Goal: Information Seeking & Learning: Check status

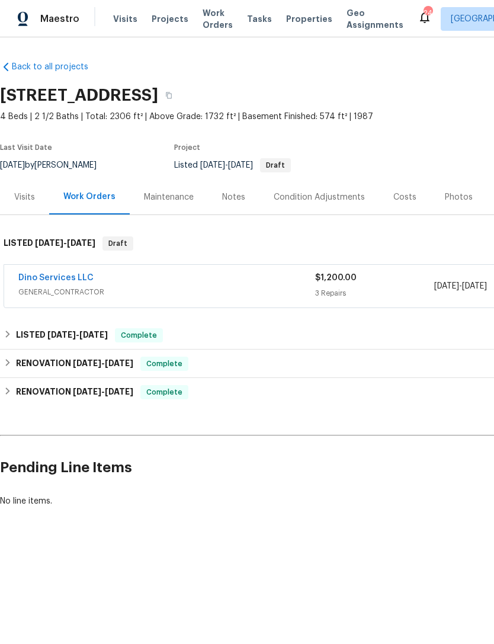
scroll to position [0, 175]
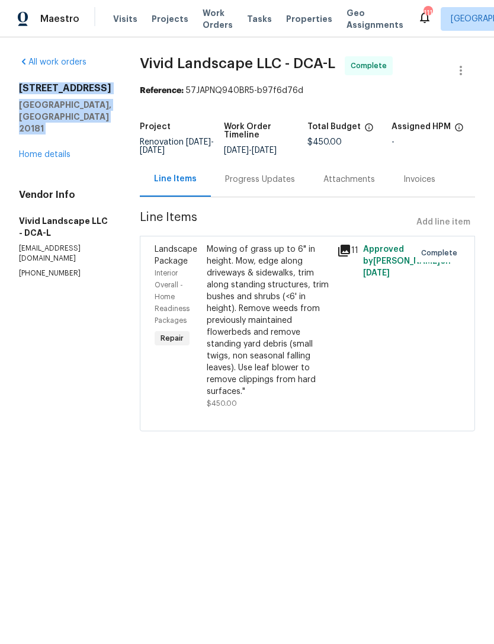
click at [299, 19] on span "Properties" at bounding box center [309, 19] width 46 height 12
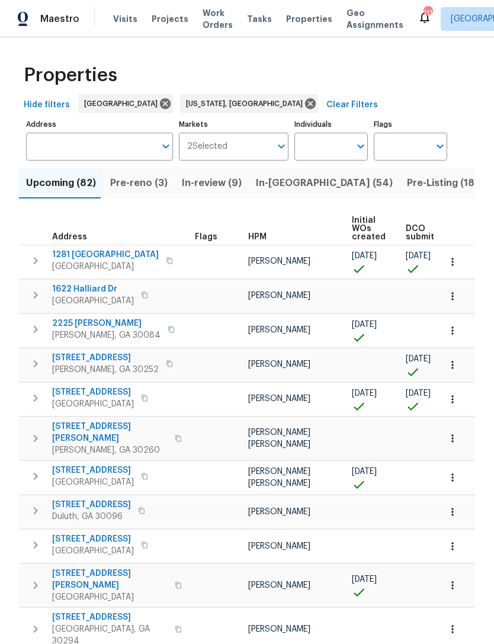
click at [146, 155] on input "Address" at bounding box center [90, 147] width 129 height 28
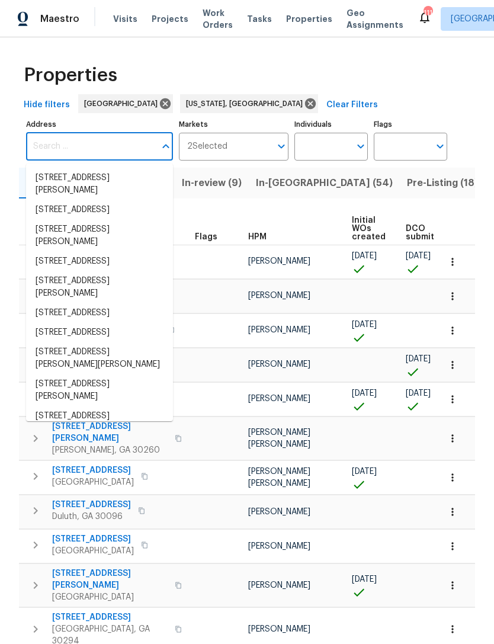
paste input "11094 Round Hill Dr Nokesville, VA 20181"
type input "11094 Round Hill Dr Nokesville, VA 20181"
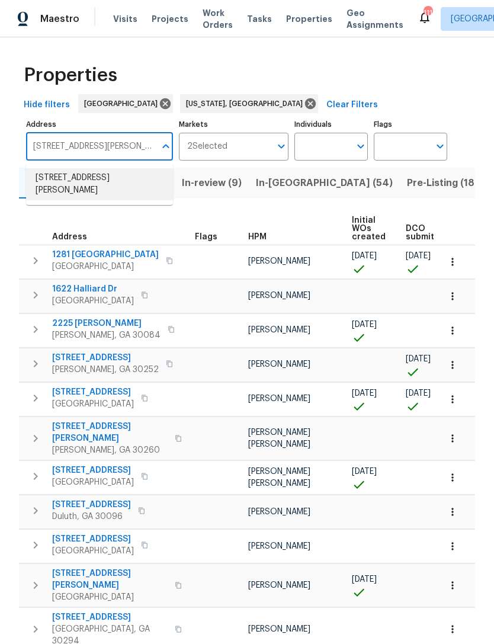
click at [103, 184] on li "11094 Round Hill Dr Nokesville VA 20181" at bounding box center [99, 184] width 147 height 32
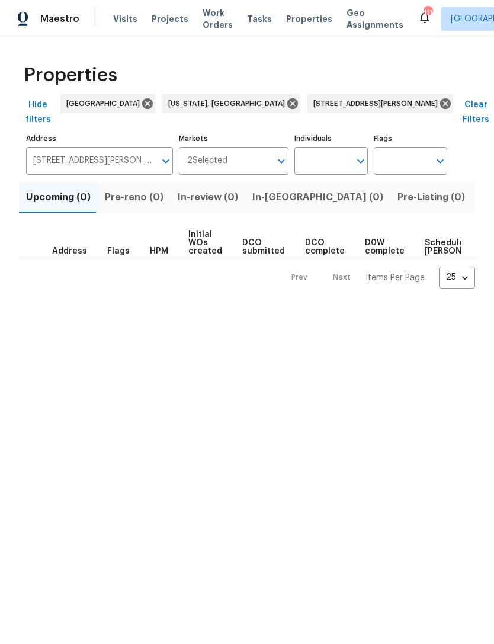
click at [200, 231] on span "Initial WOs created" at bounding box center [206, 243] width 34 height 25
click at [199, 231] on span "Initial WOs created" at bounding box center [206, 243] width 34 height 25
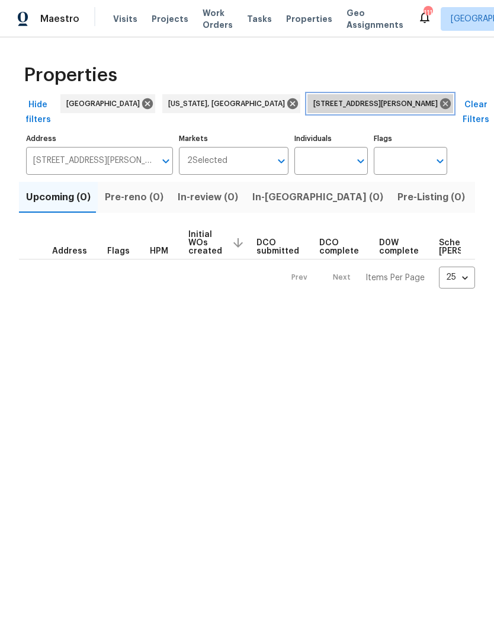
click at [314, 102] on span "11094 Round Hill Dr Nokesville VA 20181" at bounding box center [378, 104] width 129 height 12
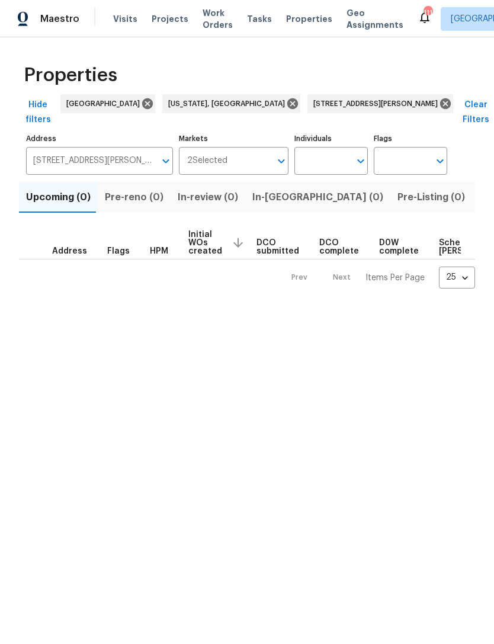
click at [126, 21] on span "Visits" at bounding box center [125, 19] width 24 height 12
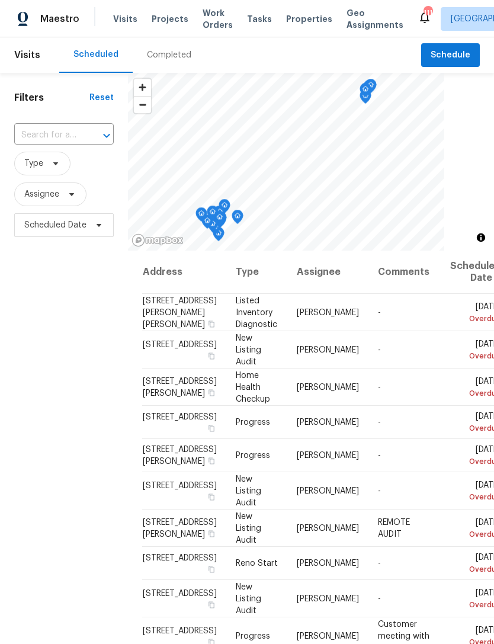
click at [59, 124] on div "​" at bounding box center [64, 135] width 100 height 25
click at [58, 123] on div "​" at bounding box center [64, 135] width 100 height 25
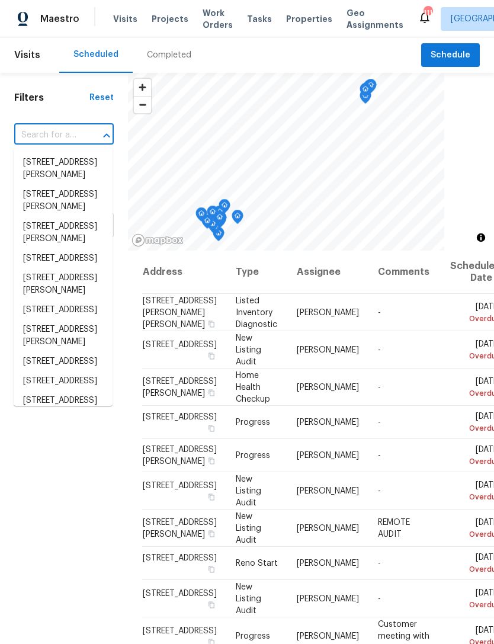
click at [53, 139] on input "text" at bounding box center [47, 135] width 66 height 18
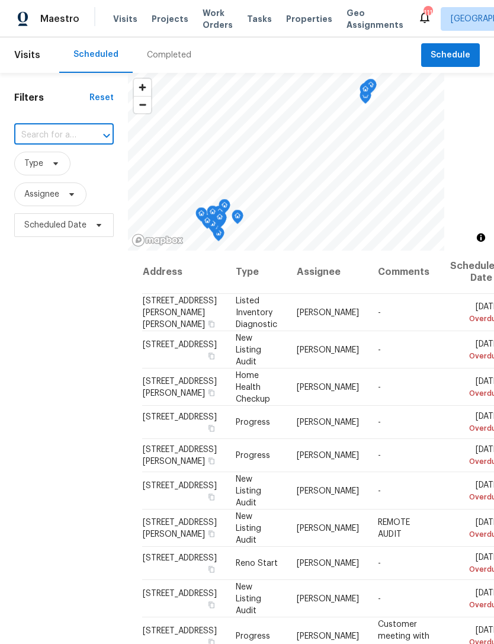
paste input "11094 Round Hill Dr Nokesville, VA 20181"
click at [100, 133] on icon "Close" at bounding box center [107, 136] width 14 height 14
type input "11094 Round Hill Dr Nokesville, VA 20181"
click at [55, 168] on icon at bounding box center [55, 163] width 9 height 9
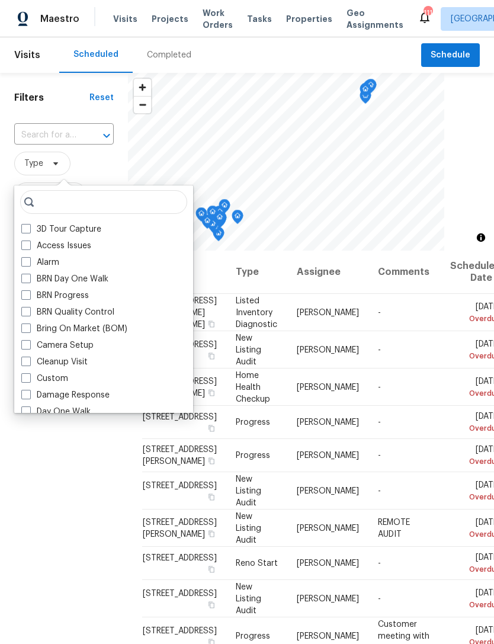
click at [75, 107] on div "Filters Reset ​ Type Assignee Scheduled Date" at bounding box center [64, 420] width 128 height 694
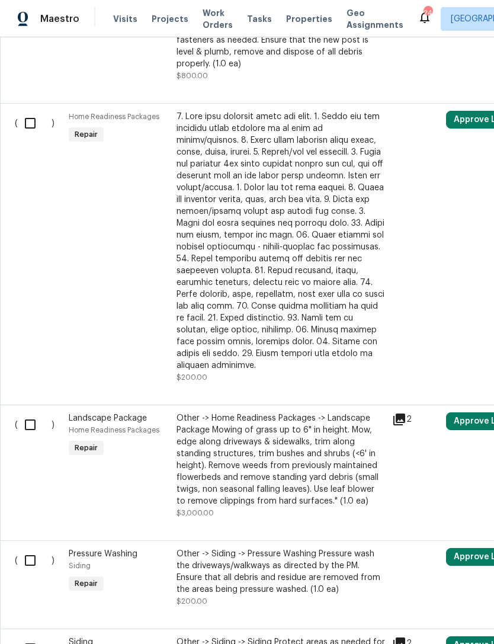
scroll to position [658, 0]
click at [406, 414] on icon at bounding box center [400, 420] width 12 height 12
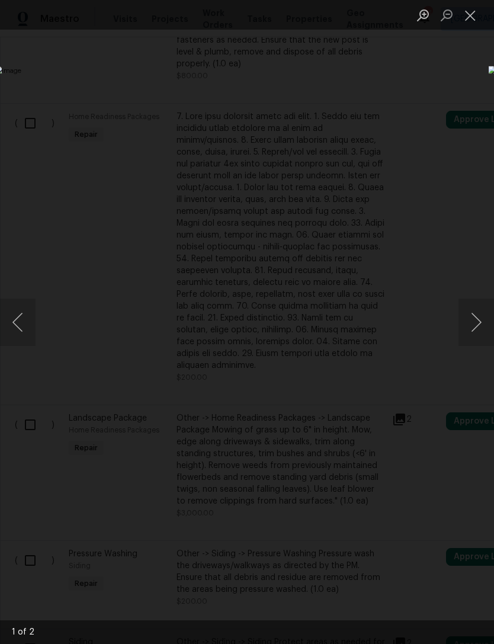
click at [471, 325] on button "Next image" at bounding box center [477, 322] width 36 height 47
click at [484, 323] on button "Next image" at bounding box center [477, 322] width 36 height 47
click at [473, 327] on button "Next image" at bounding box center [477, 322] width 36 height 47
click at [479, 323] on button "Next image" at bounding box center [477, 322] width 36 height 47
click at [483, 327] on button "Next image" at bounding box center [477, 322] width 36 height 47
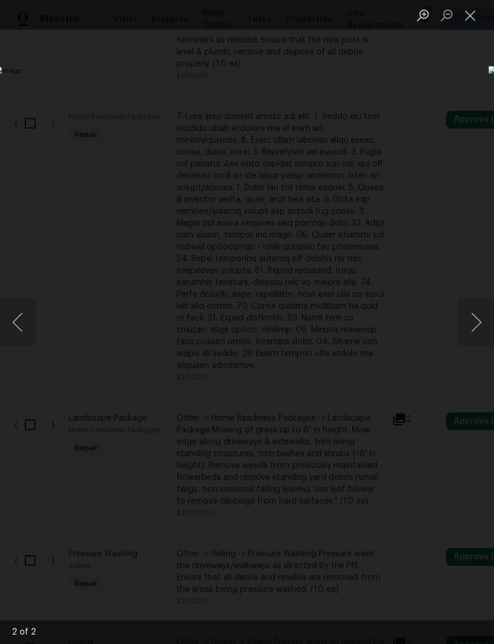
click at [475, 17] on button "Close lightbox" at bounding box center [471, 15] width 24 height 21
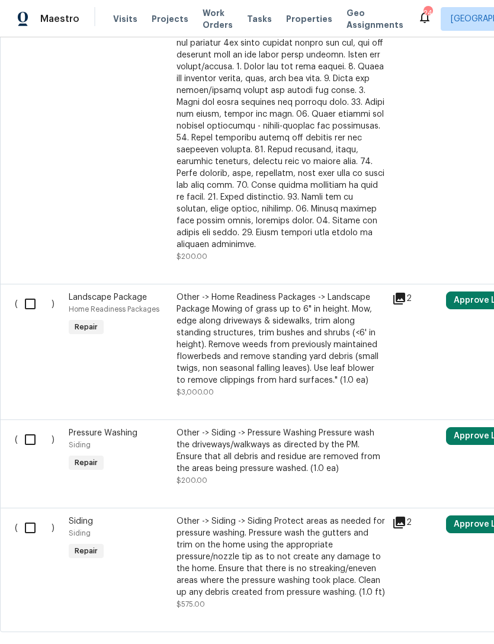
scroll to position [778, 0]
